Goal: Task Accomplishment & Management: Manage account settings

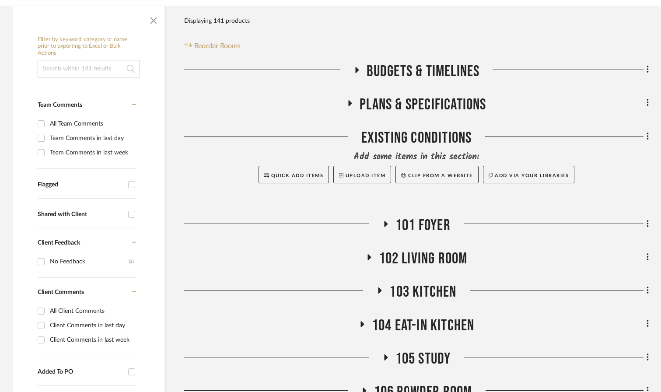
scroll to position [171, 0]
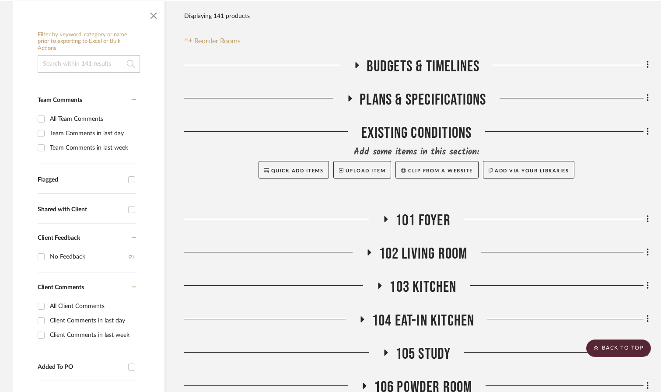
click at [433, 245] on span "102 Living Room" at bounding box center [423, 254] width 89 height 19
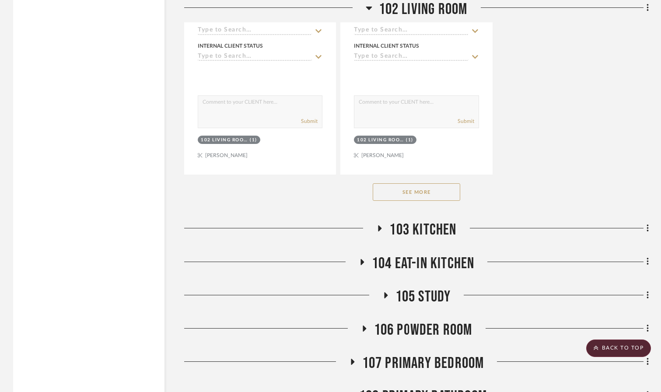
scroll to position [1441, 0]
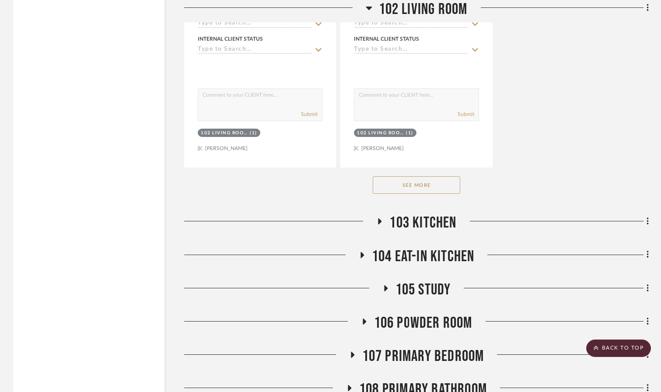
click at [438, 176] on button "See More" at bounding box center [417, 185] width 88 height 18
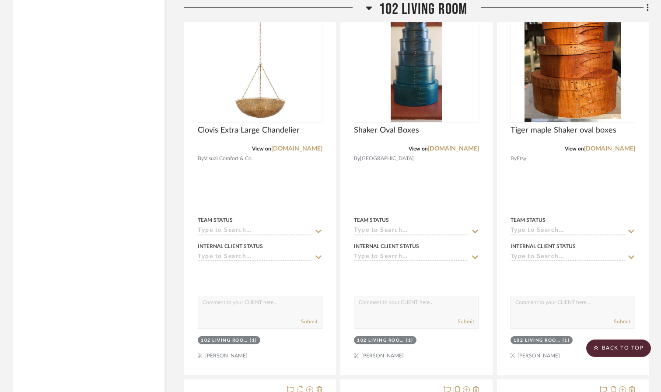
scroll to position [4724, 0]
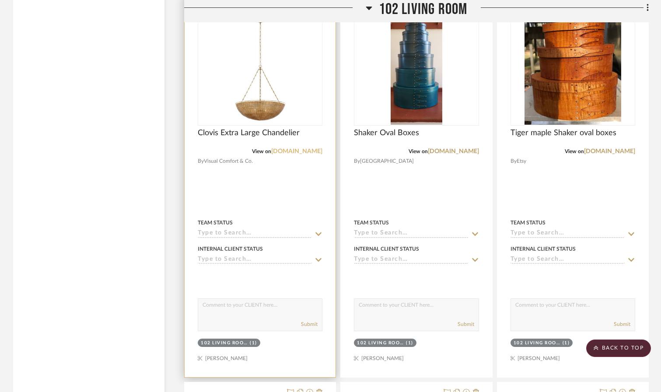
click at [287, 148] on link "[DOMAIN_NAME]" at bounding box center [296, 151] width 51 height 6
click at [282, 89] on img "0" at bounding box center [260, 69] width 109 height 109
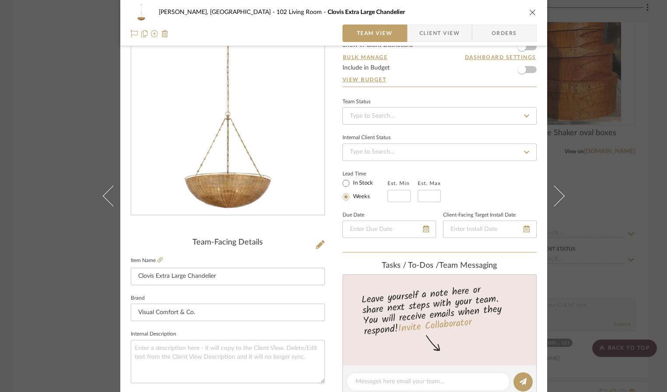
scroll to position [421, 0]
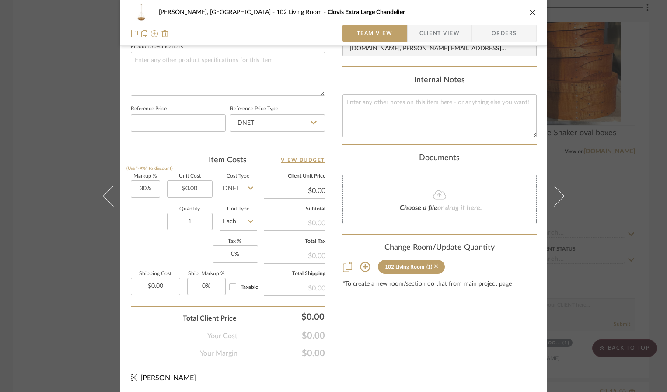
click at [435, 265] on icon at bounding box center [437, 267] width 4 height 4
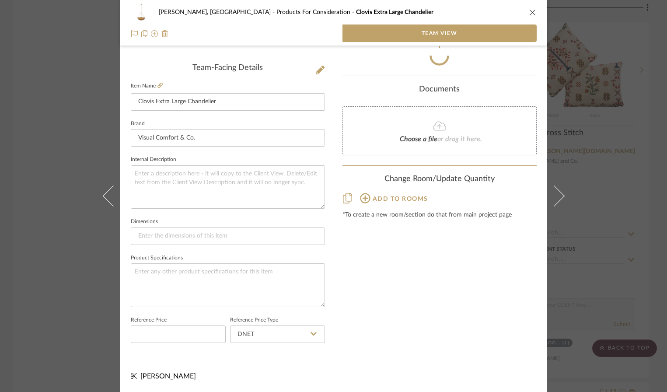
scroll to position [208, 0]
click at [530, 14] on icon "close" at bounding box center [533, 12] width 7 height 7
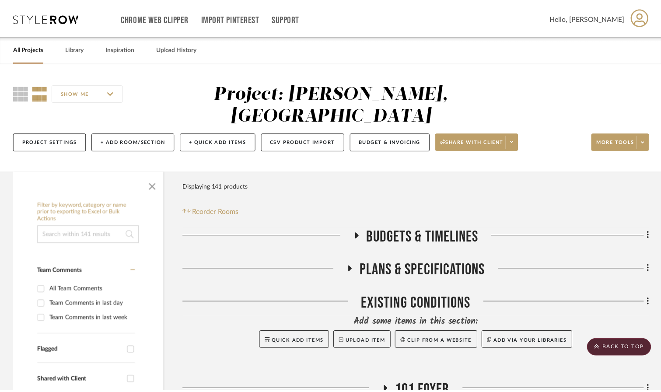
scroll to position [4724, 0]
